Goal: Check status

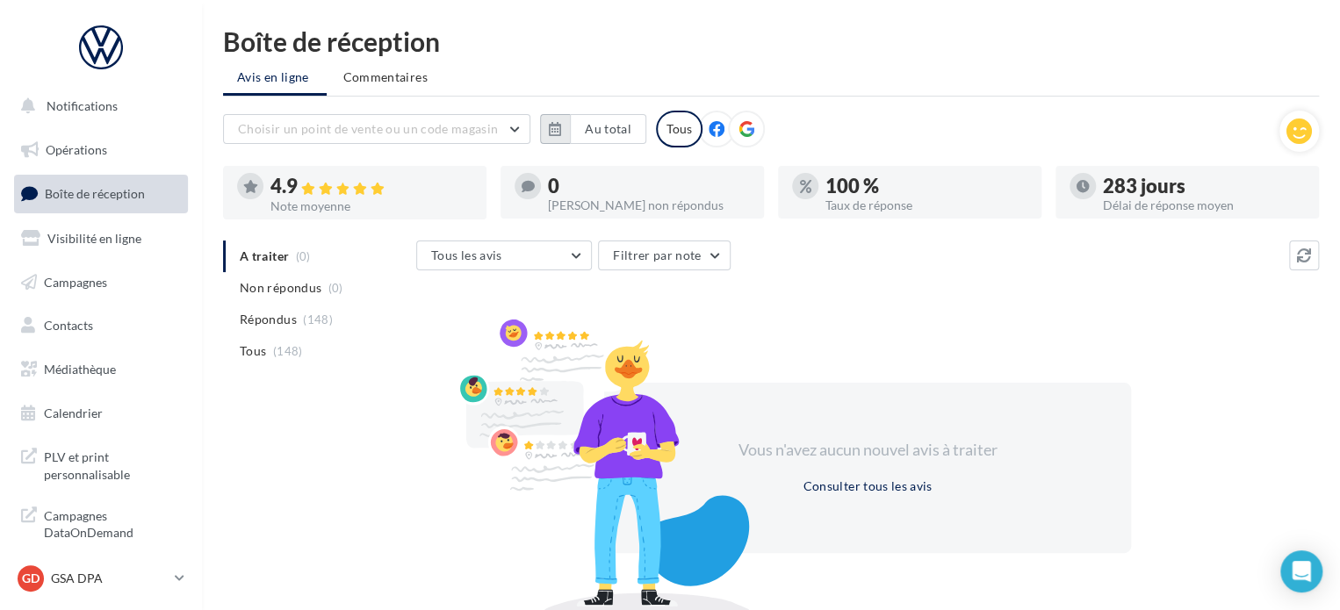
click at [548, 128] on button "button" at bounding box center [555, 129] width 30 height 30
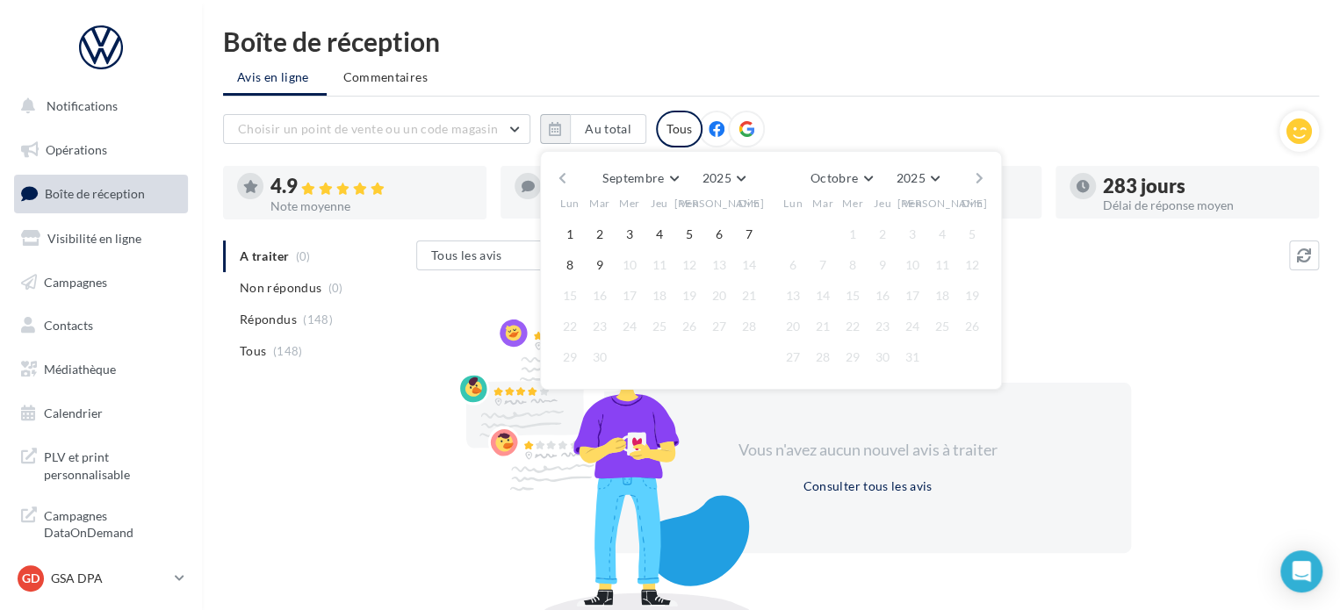
click at [563, 181] on button "button" at bounding box center [562, 178] width 15 height 25
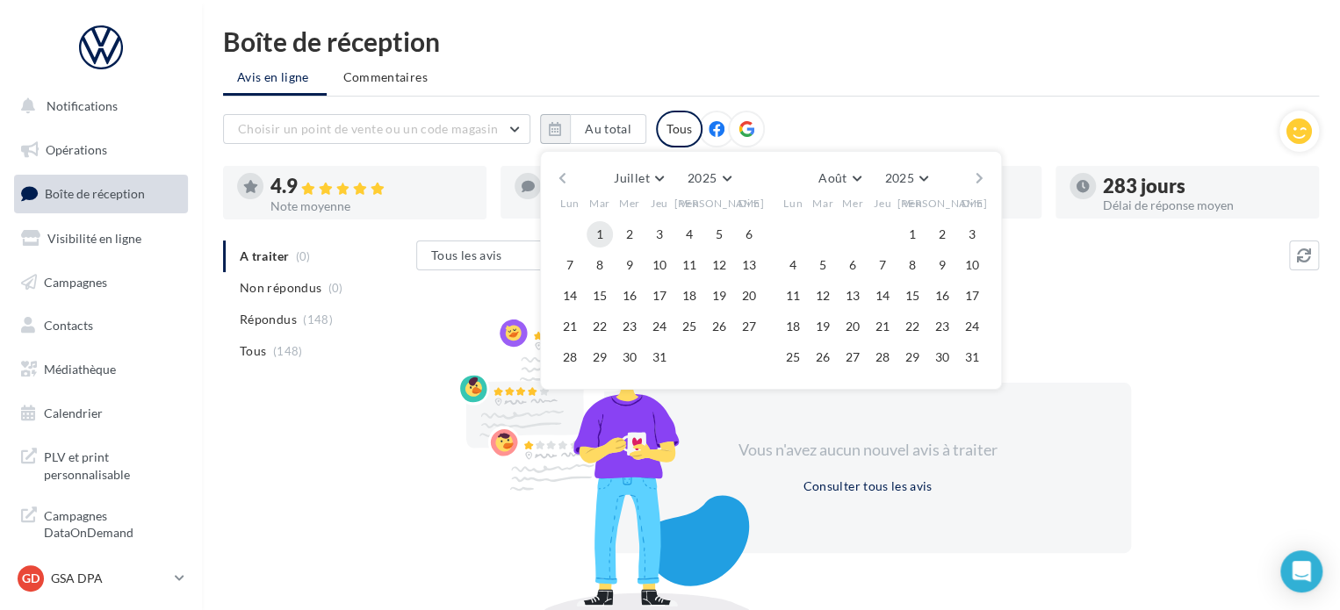
click at [602, 236] on button "1" at bounding box center [600, 234] width 26 height 26
click at [977, 174] on button "button" at bounding box center [979, 178] width 15 height 25
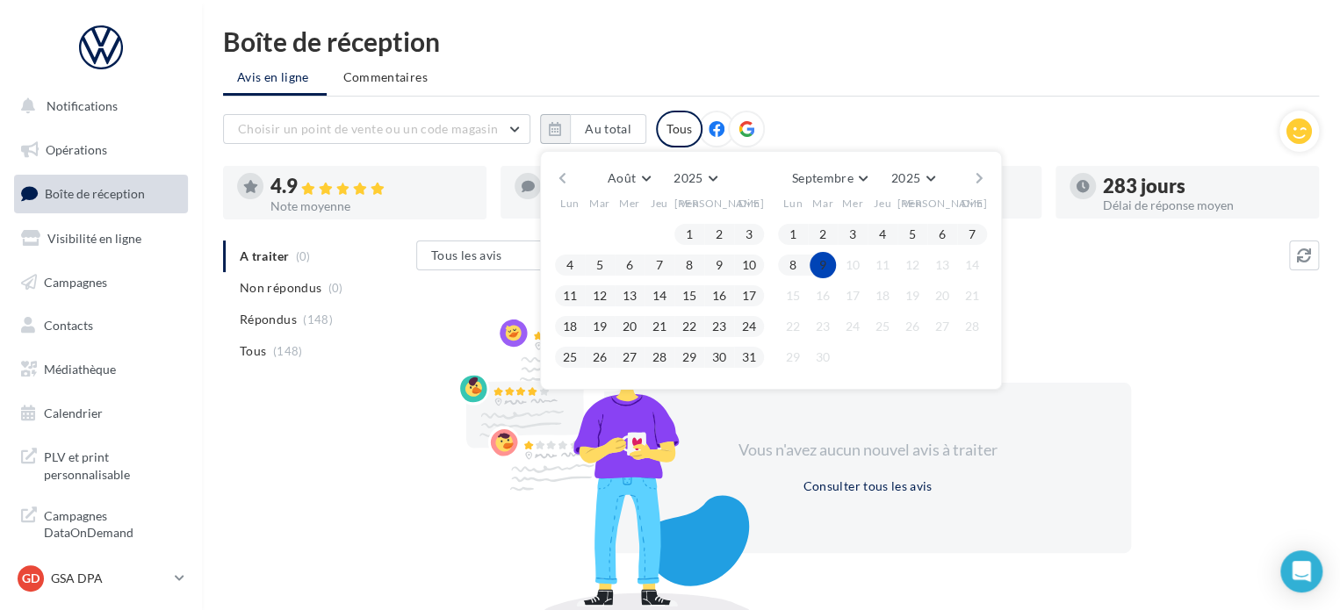
click at [819, 267] on button "9" at bounding box center [823, 265] width 26 height 26
